Goal: Information Seeking & Learning: Find specific fact

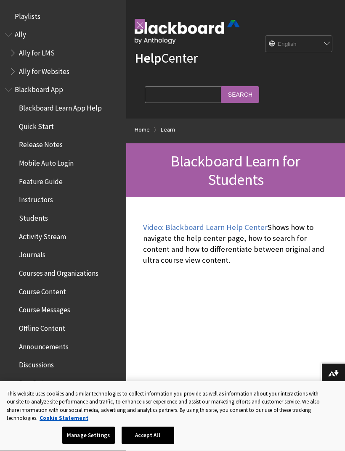
scroll to position [798, 0]
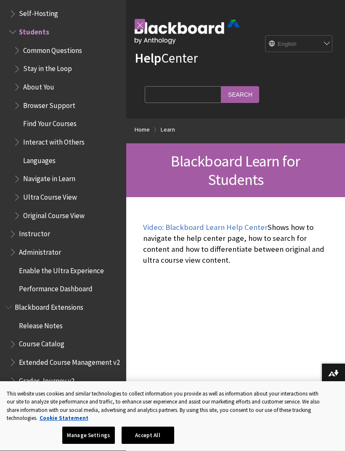
click at [180, 91] on input "Search Query" at bounding box center [183, 94] width 77 height 16
type input "Cares"
click at [221, 90] on input "Search" at bounding box center [240, 94] width 38 height 16
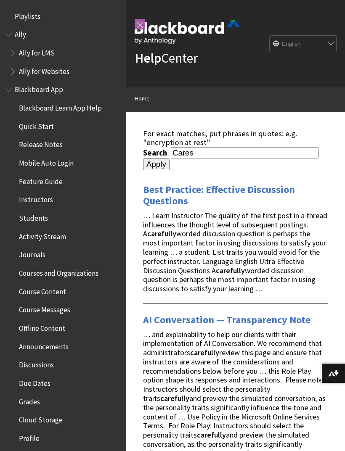
click at [230, 156] on input "Cares" at bounding box center [245, 152] width 148 height 11
type input "Cares act"
click at [170, 159] on input "Apply" at bounding box center [156, 165] width 27 height 12
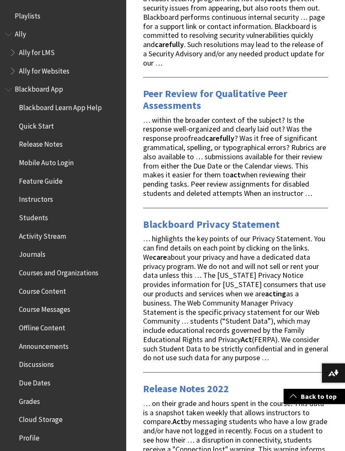
scroll to position [808, 0]
